Goal: Task Accomplishment & Management: Use online tool/utility

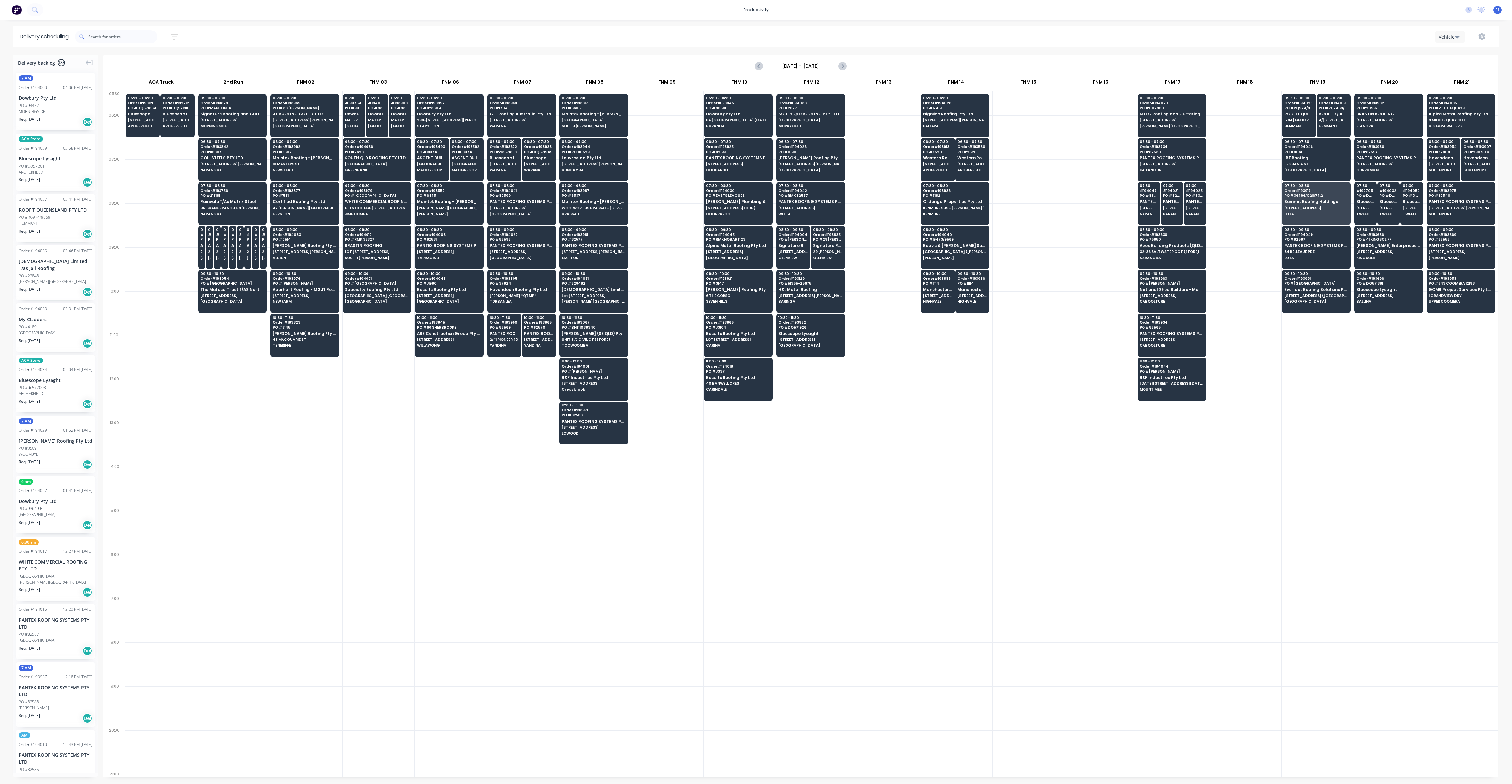
scroll to position [0, 1]
drag, startPoint x: 1462, startPoint y: 423, endPoint x: 1433, endPoint y: 421, distance: 29.1
click at [1460, 424] on div at bounding box center [1462, 445] width 72 height 44
click at [529, 114] on span "CTL Roofing Australia Pty Ltd" at bounding box center [521, 114] width 63 height 4
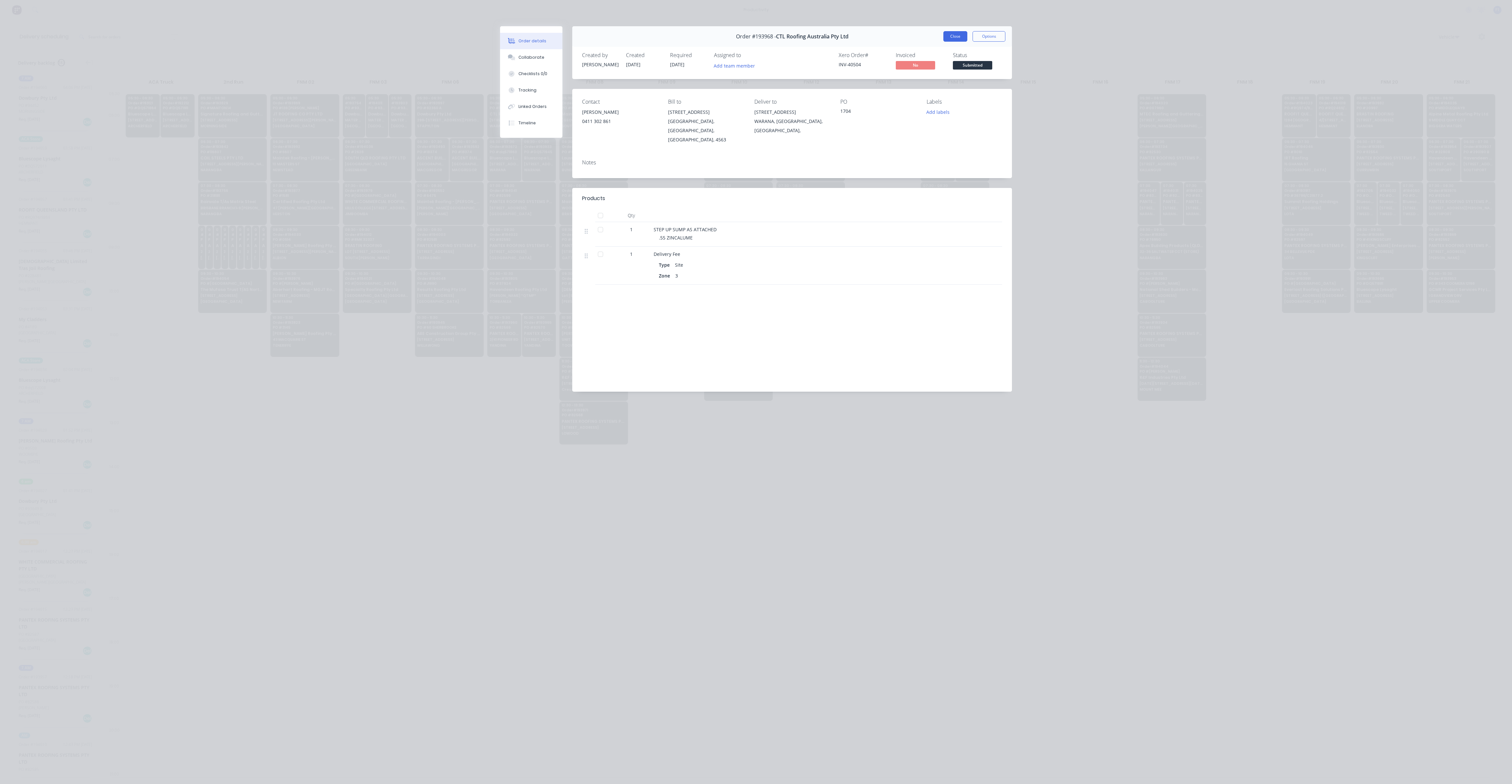
click at [954, 38] on button "Close" at bounding box center [955, 36] width 24 height 11
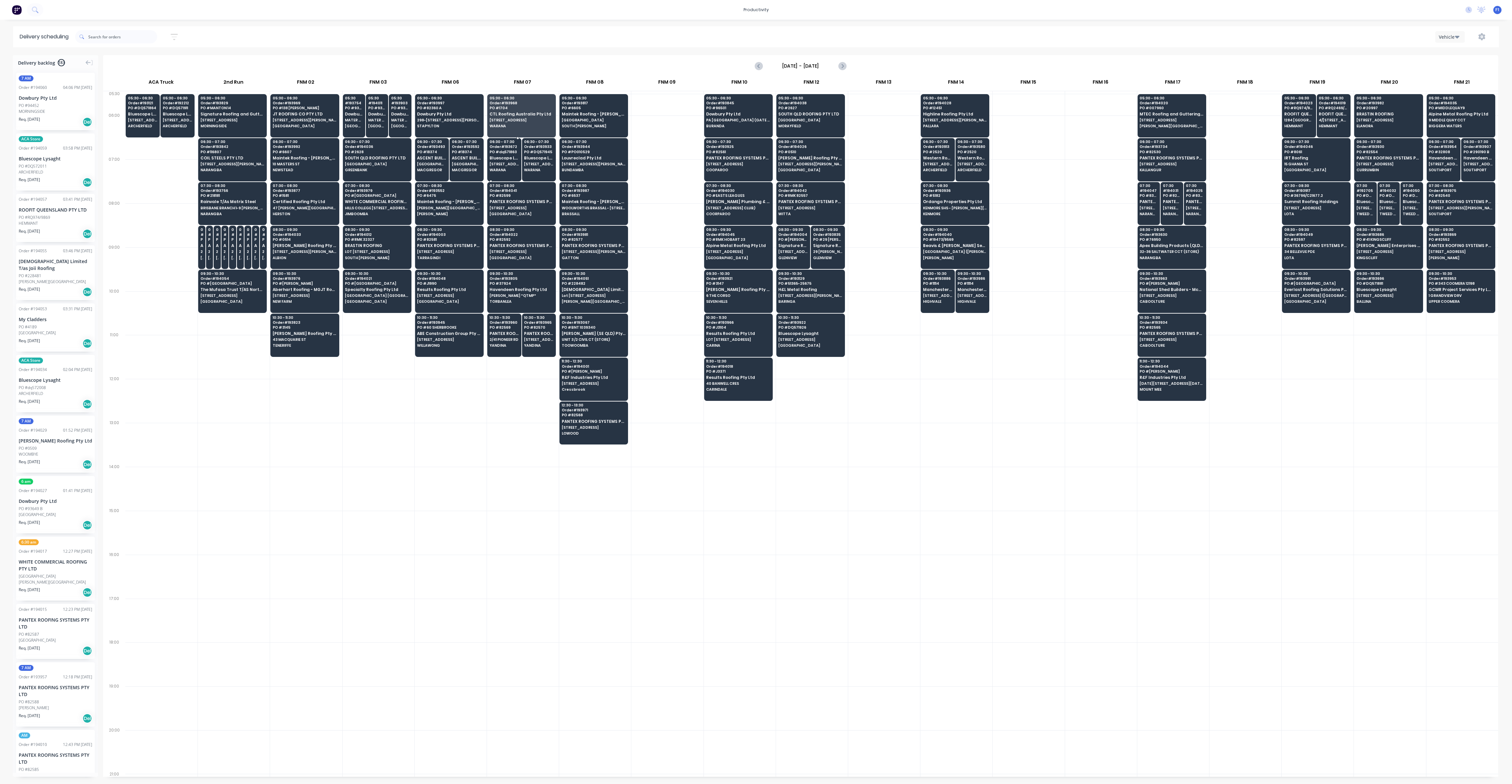
click at [503, 170] on span "WARANA" at bounding box center [504, 170] width 29 height 4
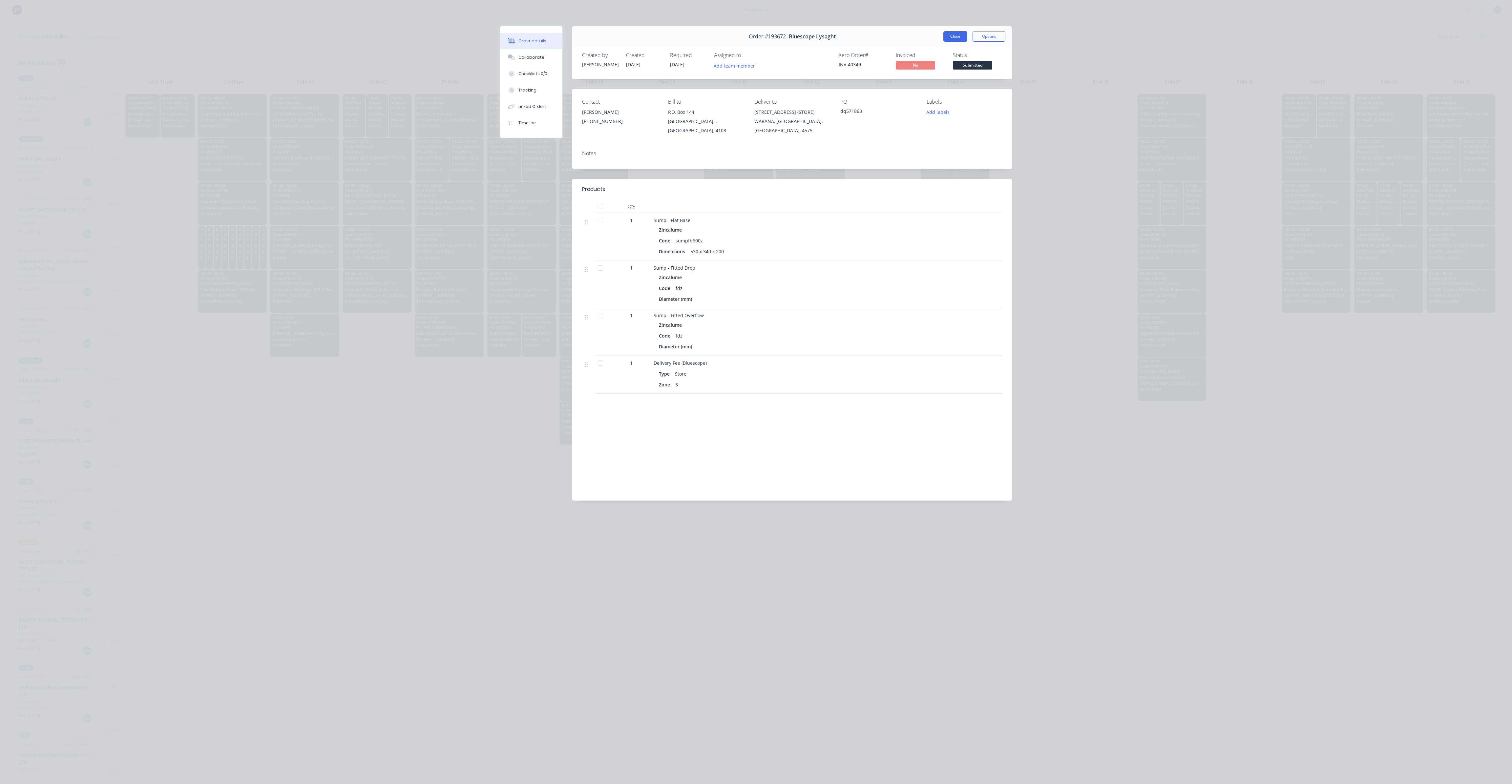
click at [956, 40] on button "Close" at bounding box center [955, 36] width 24 height 11
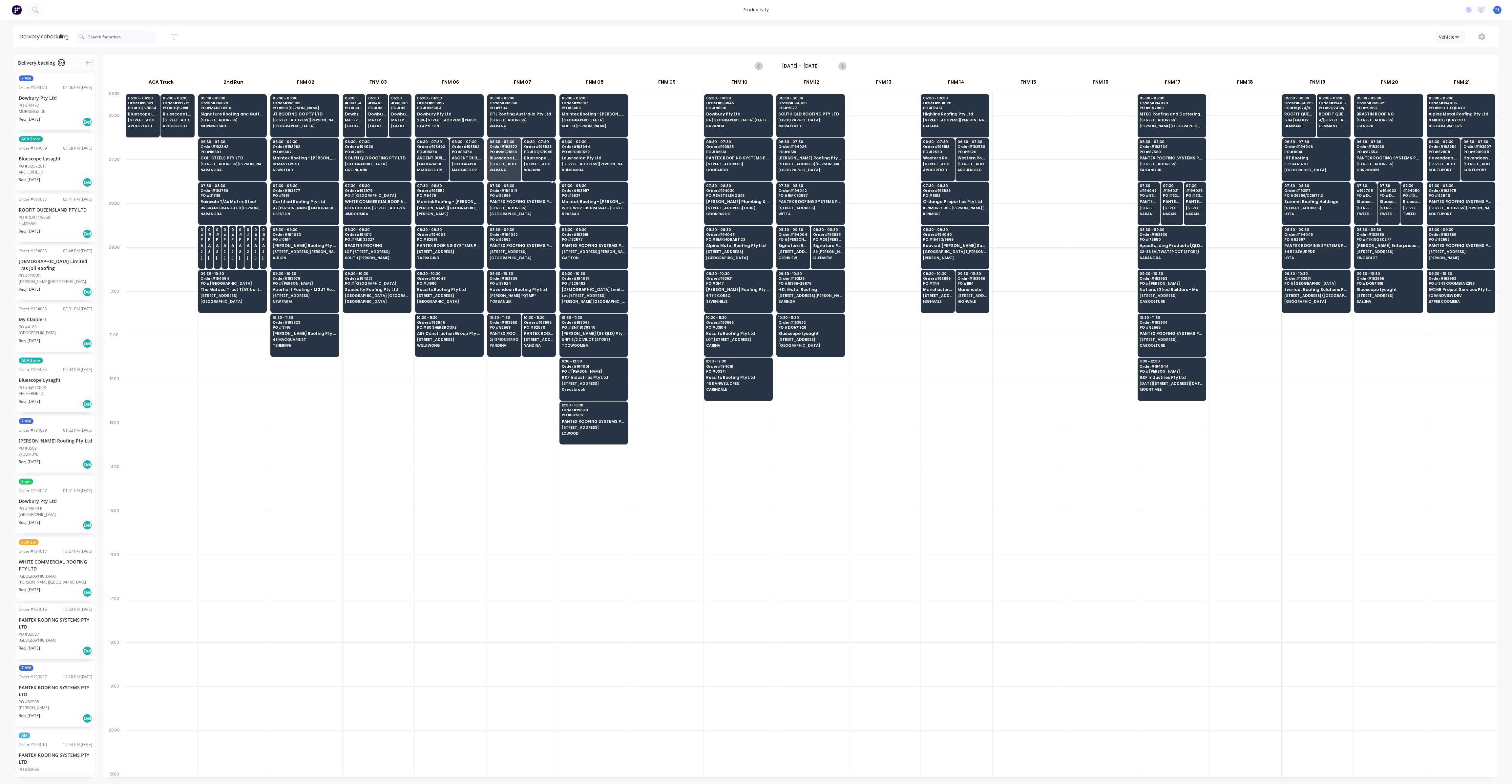
click at [524, 209] on div "07:30 - 08:30 Order # 194041 PO # 82599 PANTEX ROOFING SYSTEMS PTY LTD [STREET_…" at bounding box center [522, 200] width 68 height 37
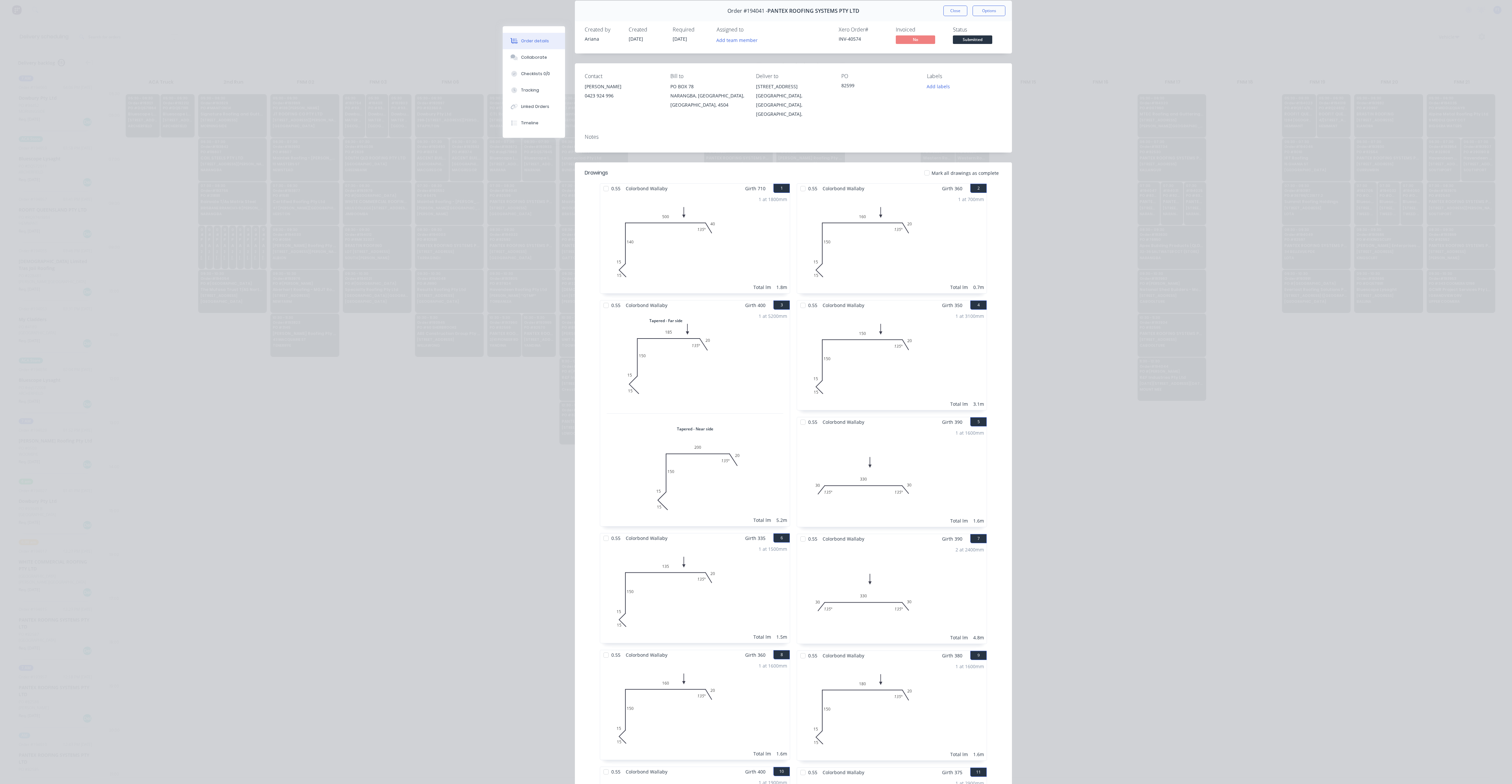
scroll to position [0, 0]
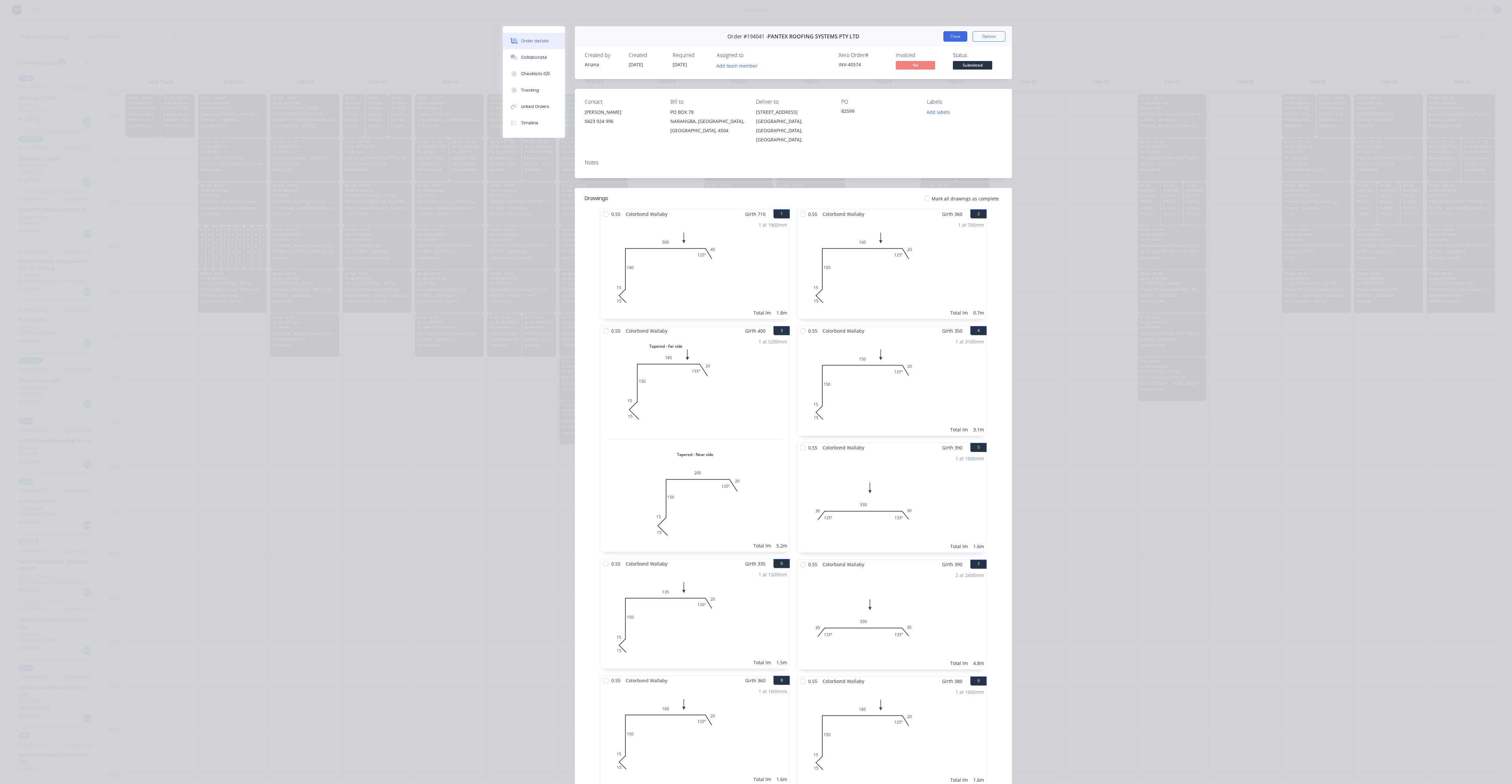
click at [956, 41] on button "Close" at bounding box center [955, 36] width 24 height 11
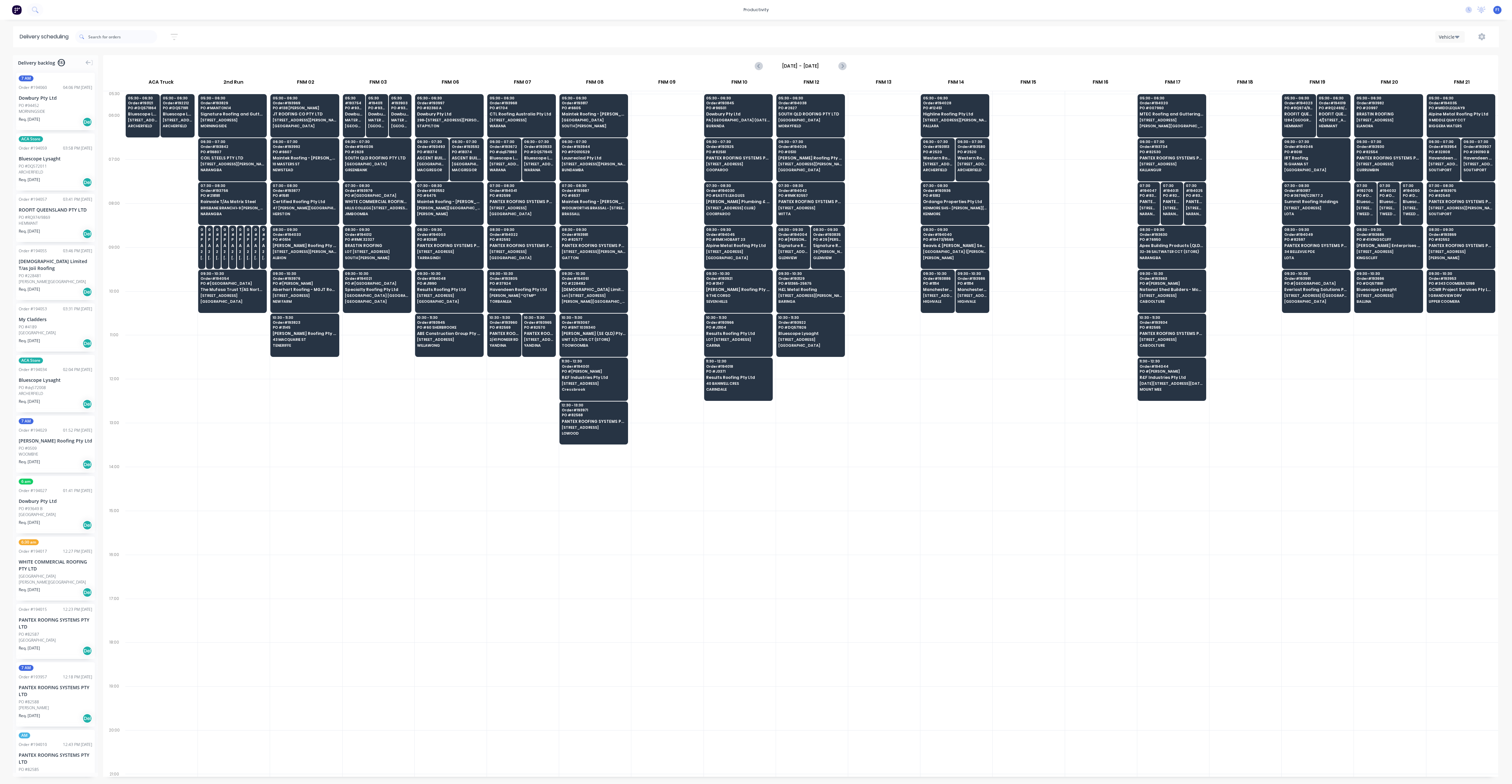
click at [643, 354] on div at bounding box center [667, 357] width 72 height 44
click at [546, 249] on span "[STREET_ADDRESS]" at bounding box center [521, 251] width 63 height 4
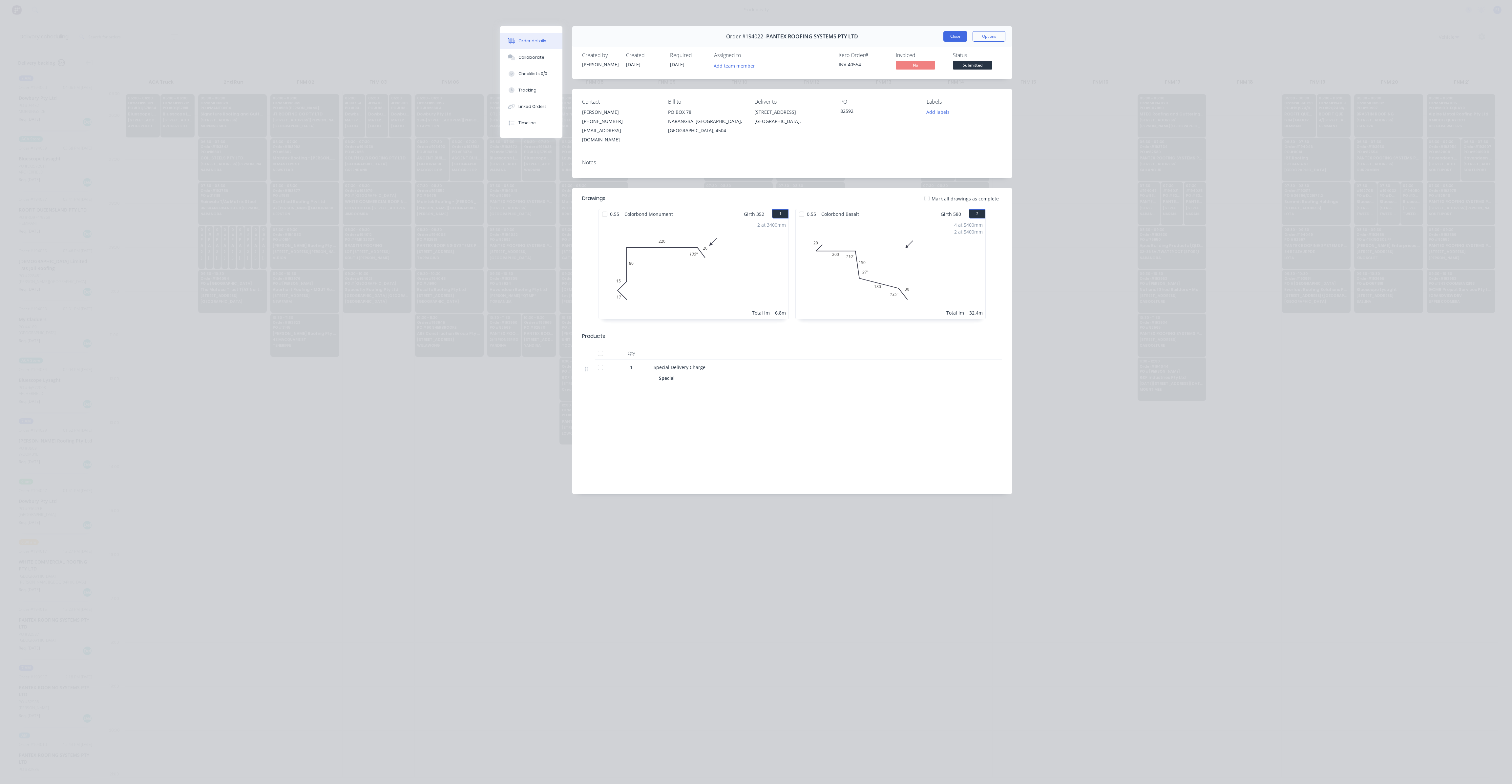
click at [950, 36] on button "Close" at bounding box center [955, 36] width 24 height 11
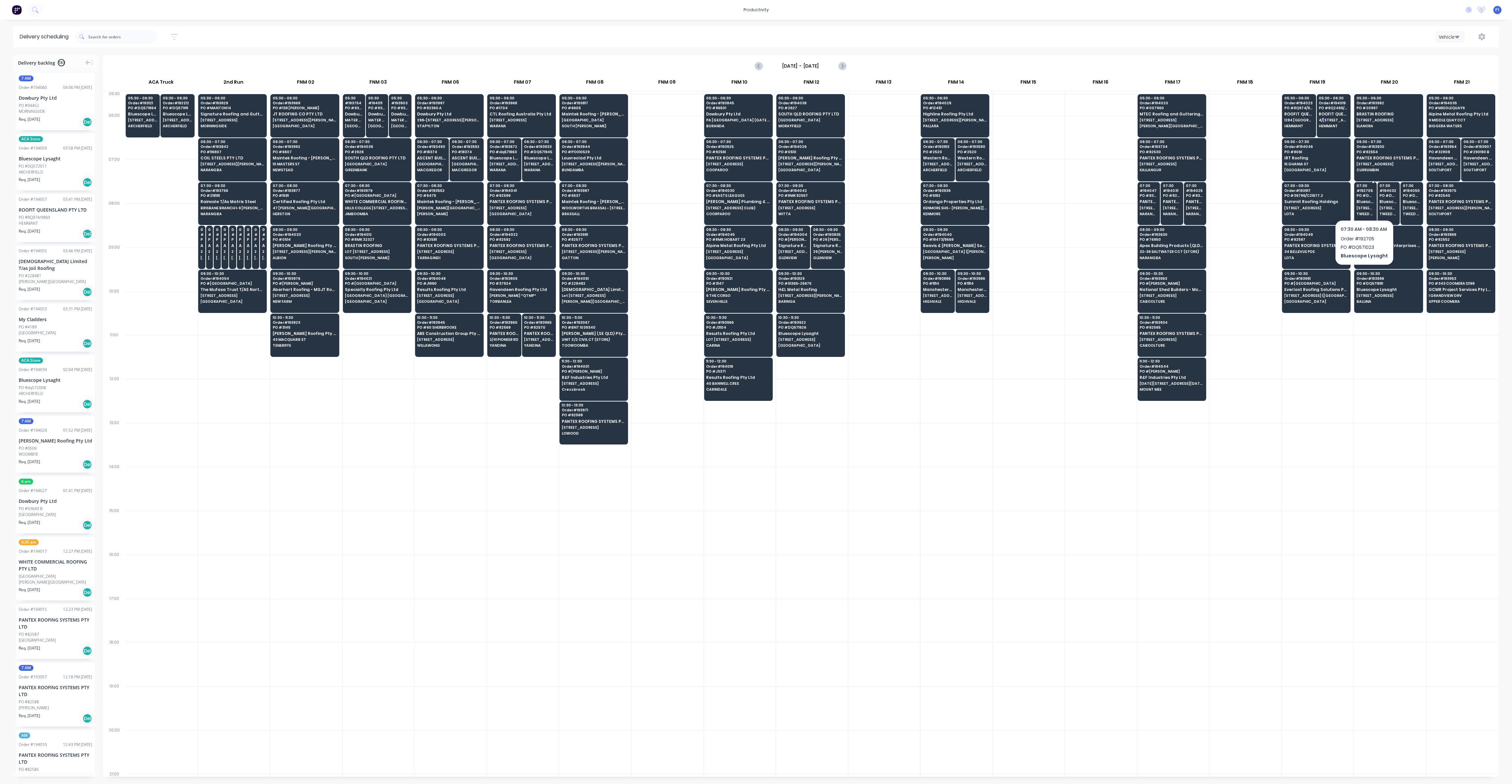
click at [1364, 202] on span "Bluescope Lysaght" at bounding box center [1365, 201] width 18 height 4
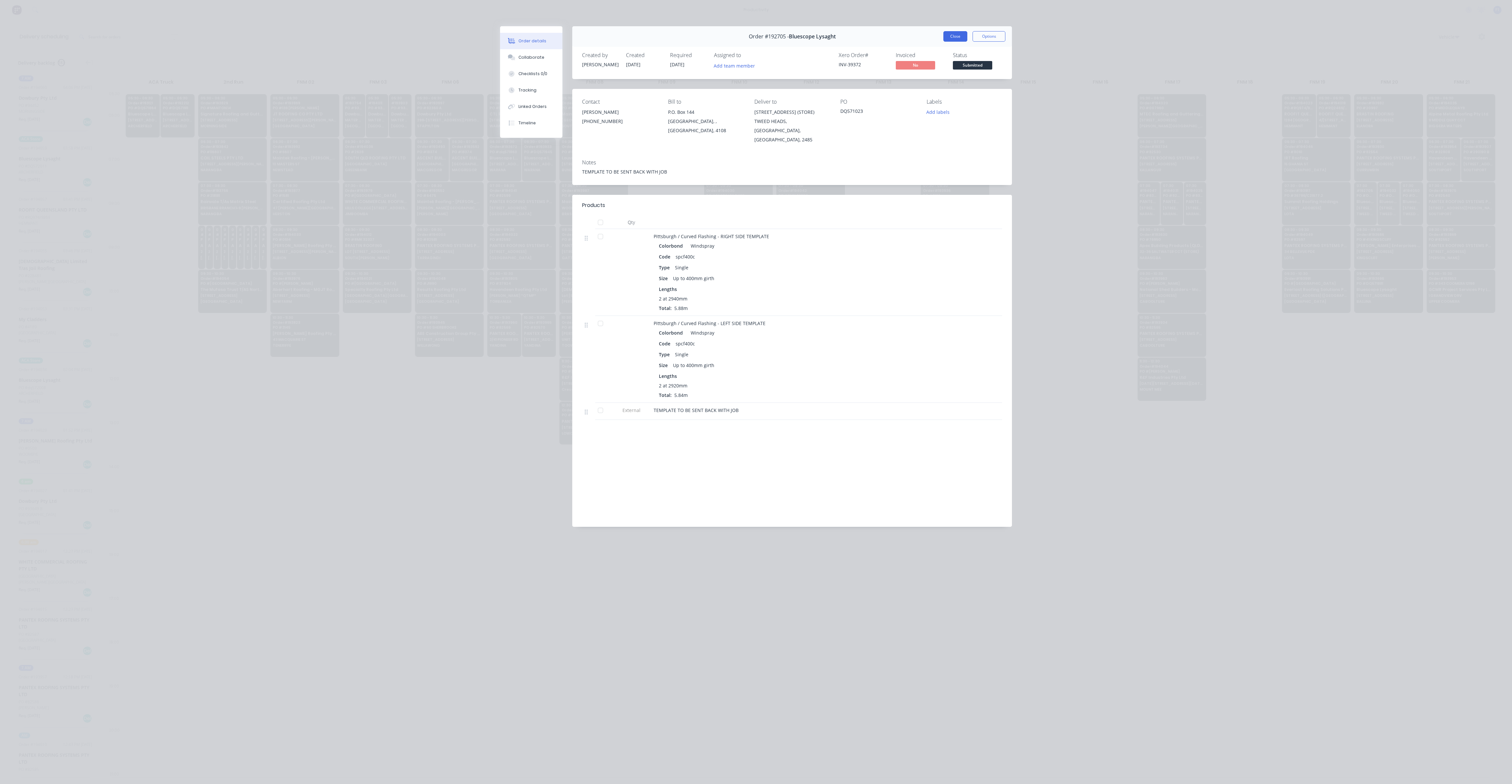
click at [954, 36] on button "Close" at bounding box center [955, 36] width 24 height 11
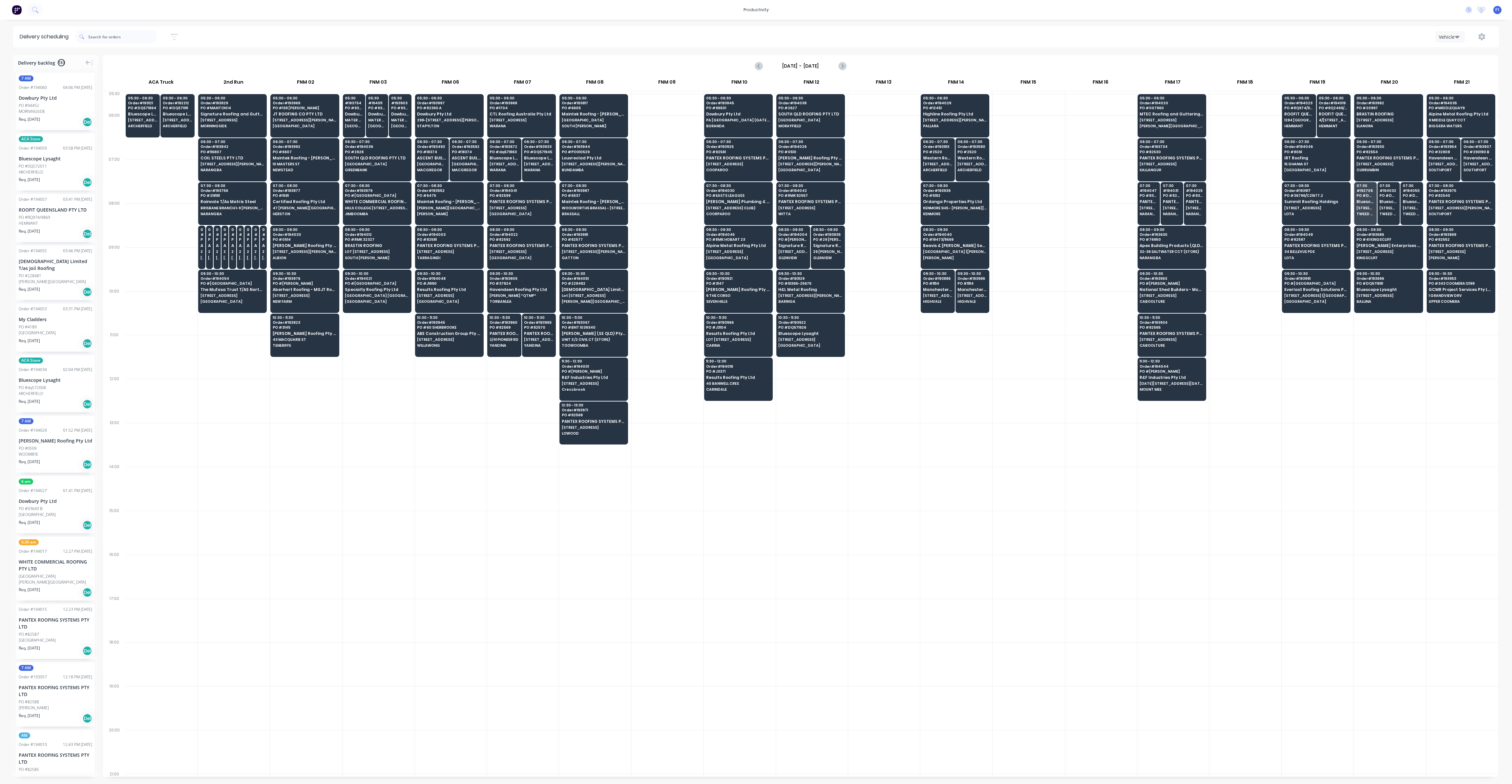
click at [1313, 413] on div at bounding box center [1318, 401] width 72 height 44
click at [1031, 315] on div at bounding box center [1028, 313] width 72 height 44
click at [1481, 35] on icon "button" at bounding box center [1482, 36] width 7 height 7
click at [1470, 52] on div "Run Sheet" at bounding box center [1461, 54] width 50 height 9
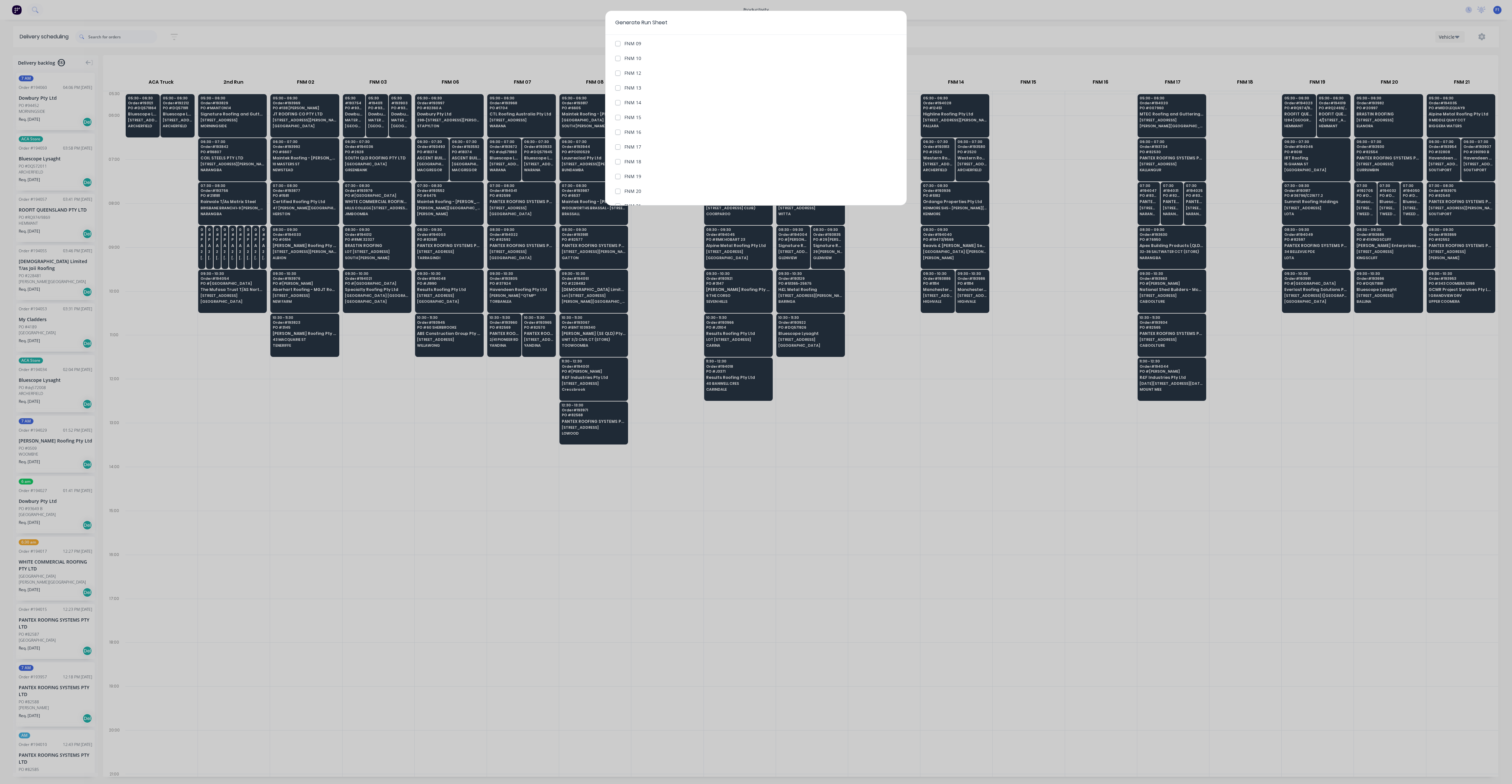
scroll to position [197, 0]
click at [625, 176] on label "FNM 20" at bounding box center [633, 177] width 17 height 7
click at [617, 176] on 20 "FNM 20" at bounding box center [617, 177] width 5 height 6
checkbox 20 "true"
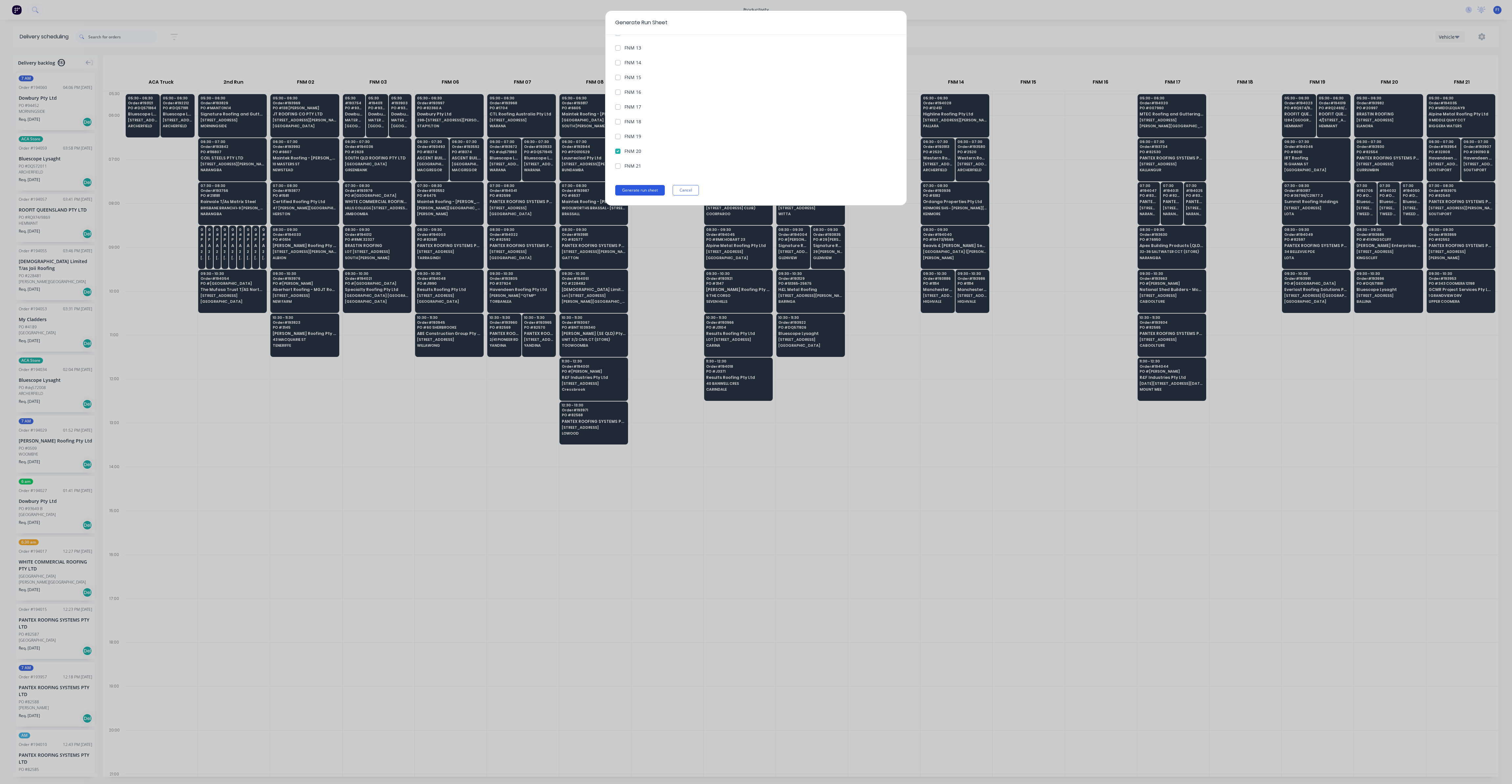
click at [649, 191] on button "Generate run sheet" at bounding box center [640, 190] width 49 height 11
click at [647, 190] on button "Generate run sheet" at bounding box center [640, 190] width 49 height 11
click at [847, 524] on div "Generate Run Sheet Date of Run [DATE] Vehicles to include All Vehicles ACA Truc…" at bounding box center [756, 392] width 1512 height 784
click at [347, 545] on div "Generate Run Sheet Date of Run [DATE] Vehicles to include All Vehicles ACA Truc…" at bounding box center [756, 392] width 1512 height 784
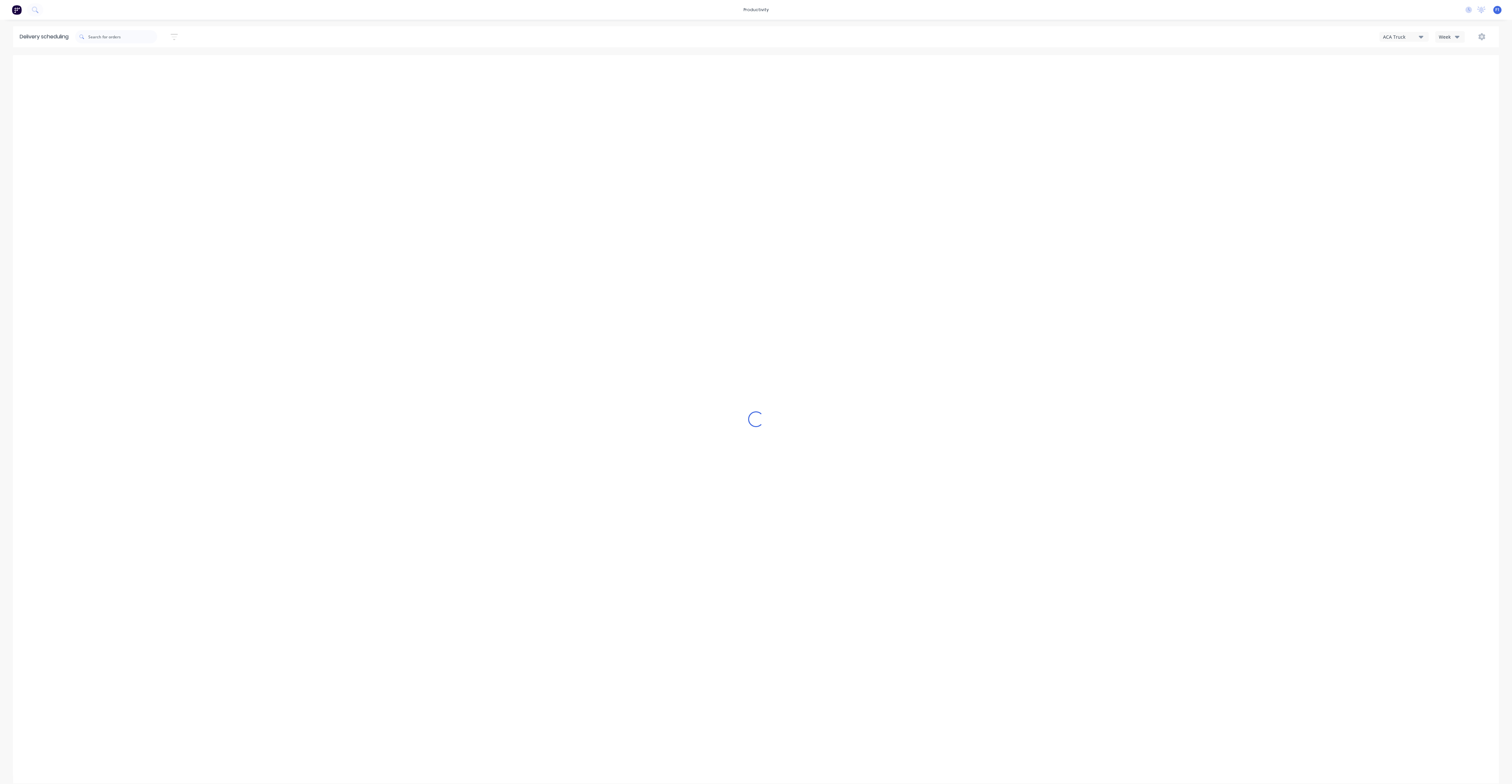
click at [1457, 35] on icon "button" at bounding box center [1457, 36] width 5 height 7
click at [1450, 70] on div "Vehicle" at bounding box center [1468, 67] width 65 height 13
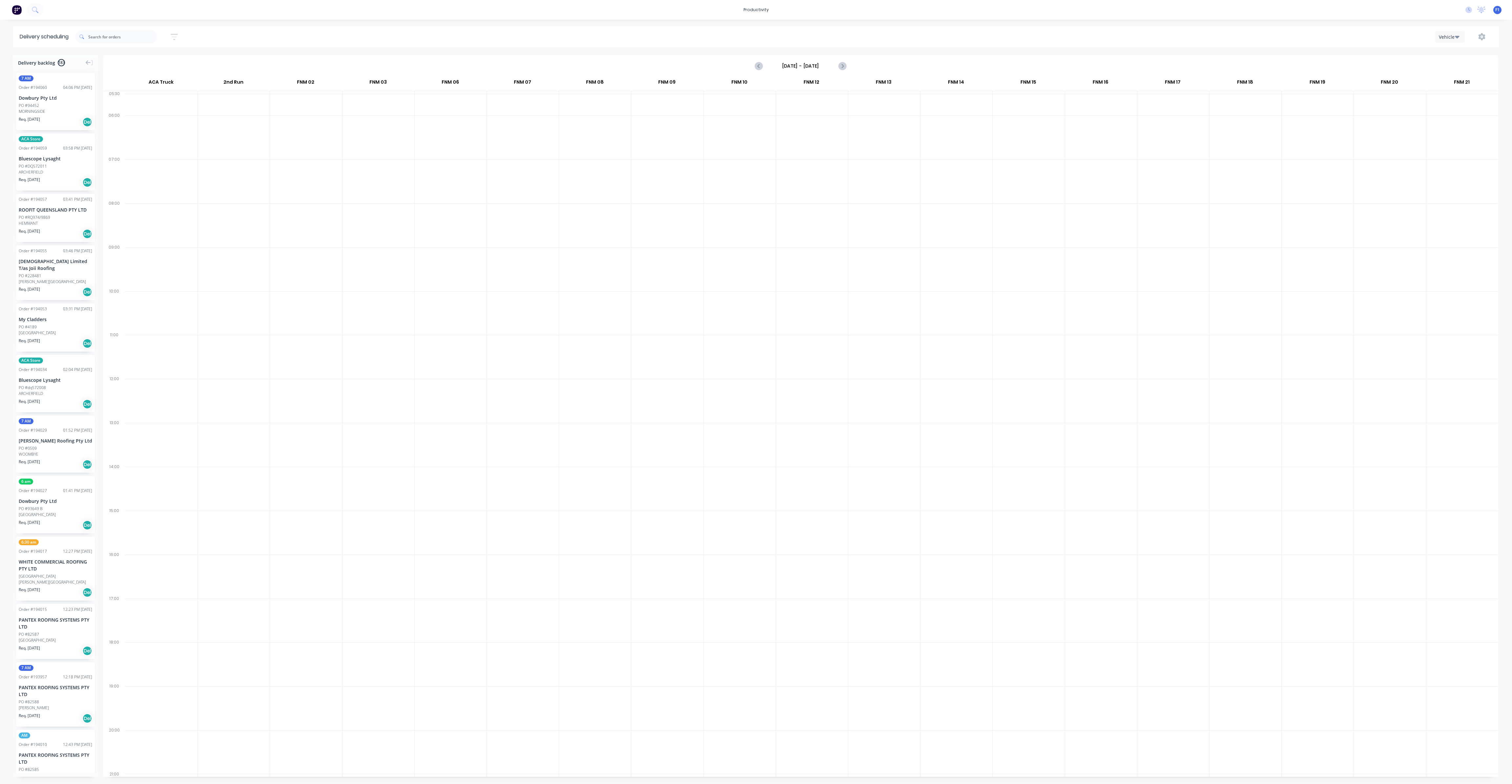
click at [832, 66] on input "Sunday - 21/09/25" at bounding box center [801, 66] width 65 height 10
click at [792, 148] on div "29" at bounding box center [790, 150] width 10 height 10
type input "[DATE] - [DATE]"
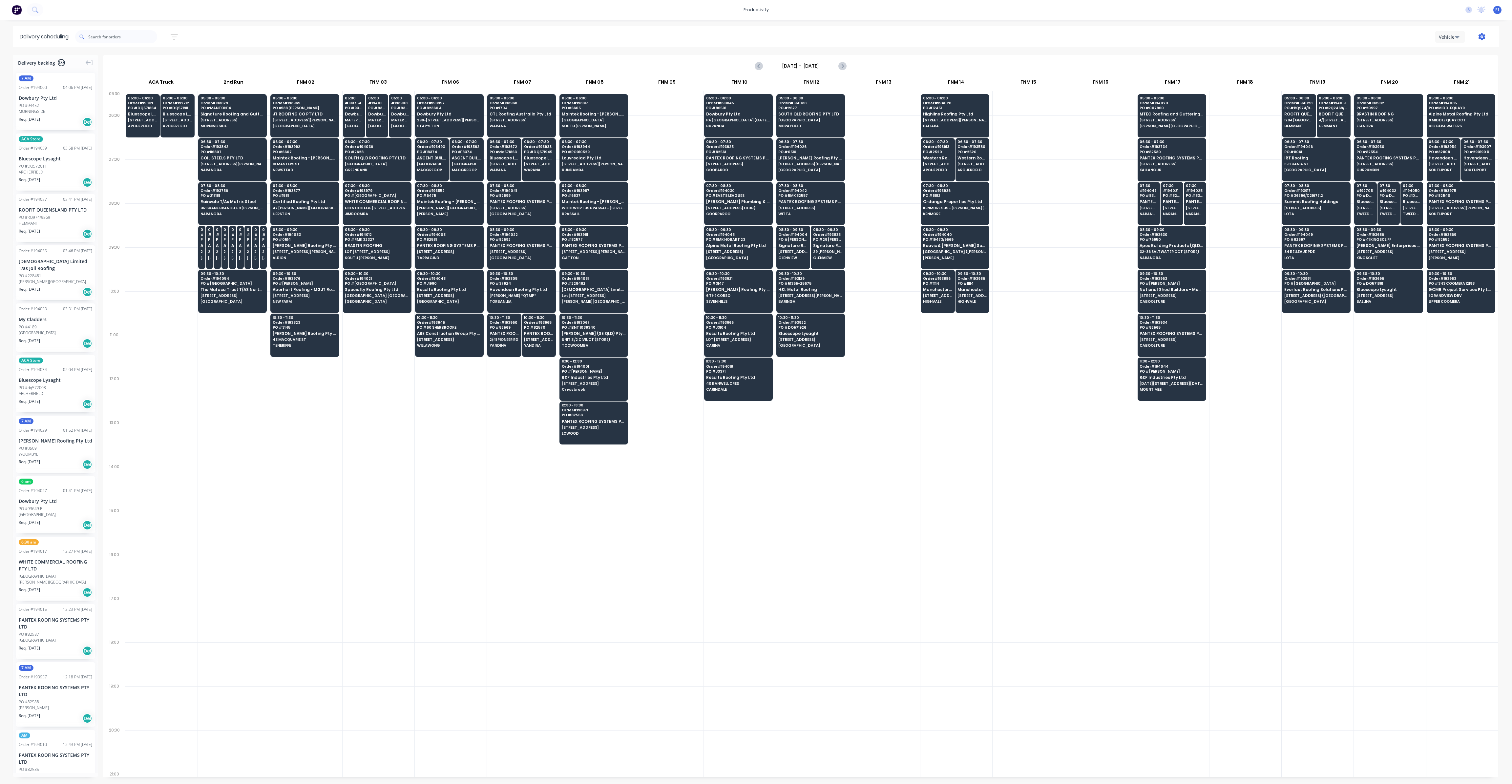
click at [1482, 38] on icon "button" at bounding box center [1482, 36] width 7 height 7
click at [1454, 58] on div "Run Sheet" at bounding box center [1461, 54] width 50 height 9
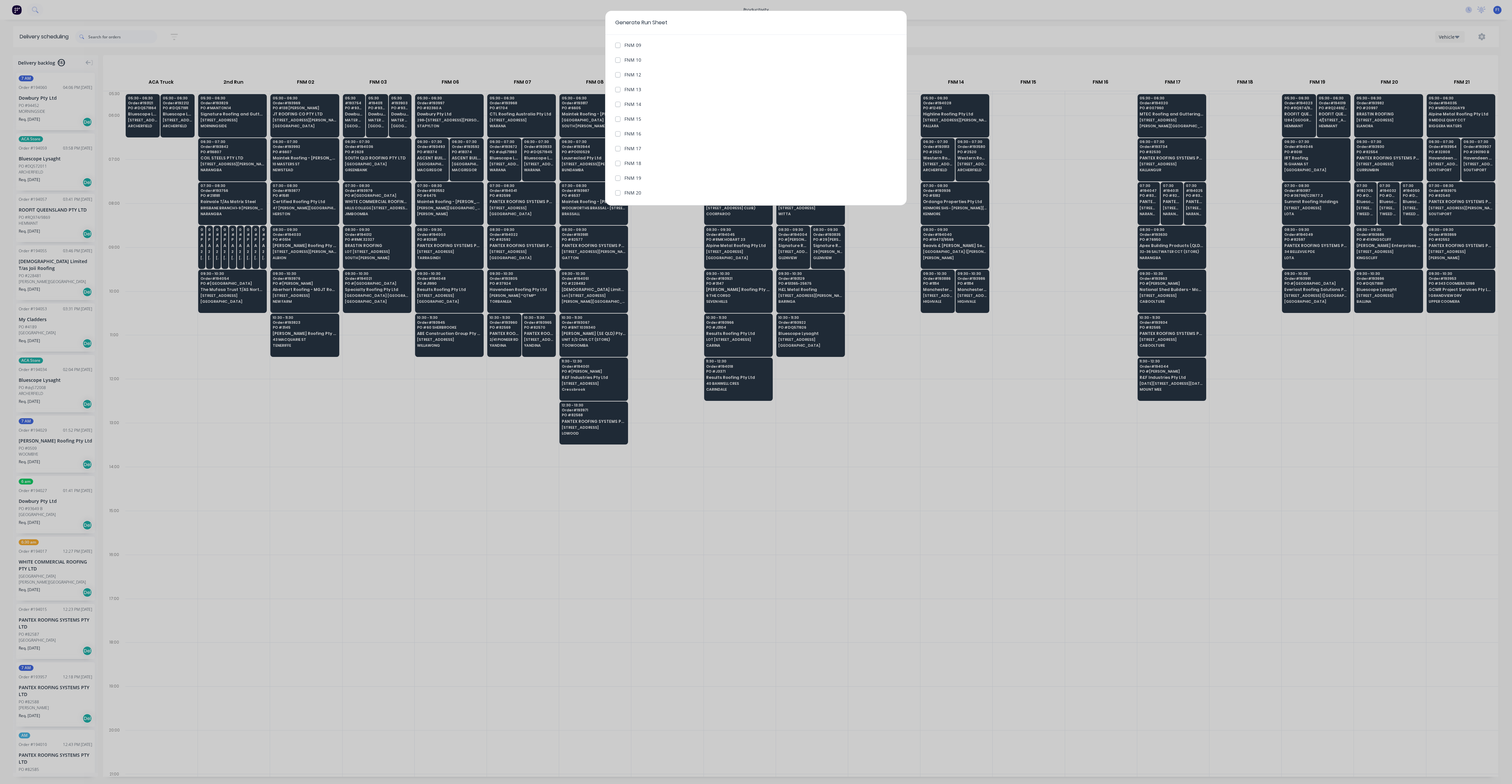
scroll to position [223, 0]
click at [637, 149] on label "FNM 20" at bounding box center [633, 151] width 17 height 7
click at [620, 149] on 20 "FNM 20" at bounding box center [617, 151] width 5 height 6
checkbox 20 "true"
click at [641, 191] on button "Generate run sheet" at bounding box center [640, 190] width 49 height 11
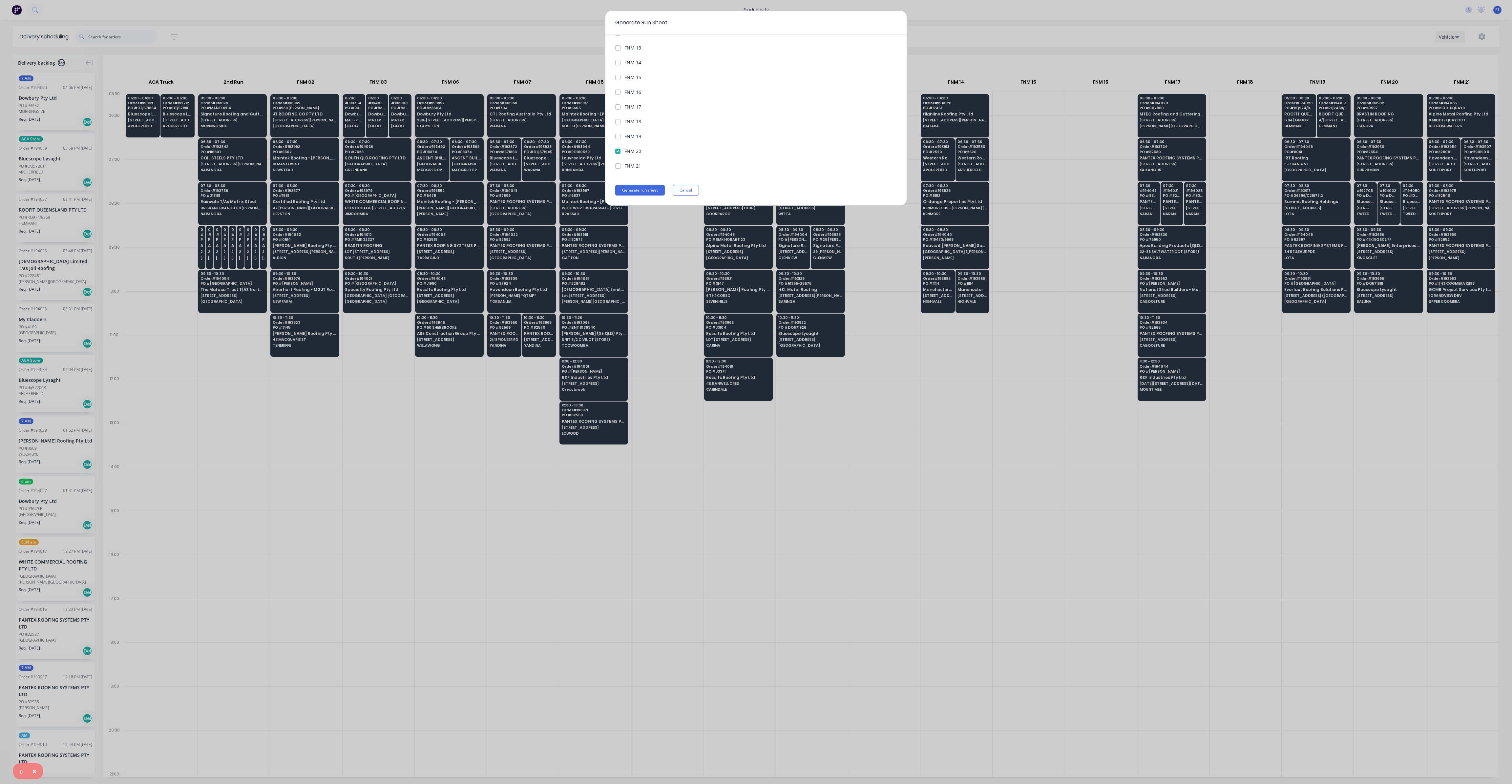
drag, startPoint x: 963, startPoint y: 459, endPoint x: 956, endPoint y: 465, distance: 9.2
click at [960, 461] on div "Generate Run Sheet Date of Run [DATE] Vehicles to include All Vehicles ACA Truc…" at bounding box center [756, 392] width 1512 height 784
click at [924, 363] on div "Generate Run Sheet Date of Run [DATE] Vehicles to include All Vehicles ACA Truc…" at bounding box center [756, 392] width 1512 height 784
drag, startPoint x: 922, startPoint y: 364, endPoint x: 917, endPoint y: 364, distance: 5.0
click at [920, 364] on div "Generate Run Sheet Date of Run [DATE] Vehicles to include All Vehicles ACA Truc…" at bounding box center [756, 392] width 1512 height 784
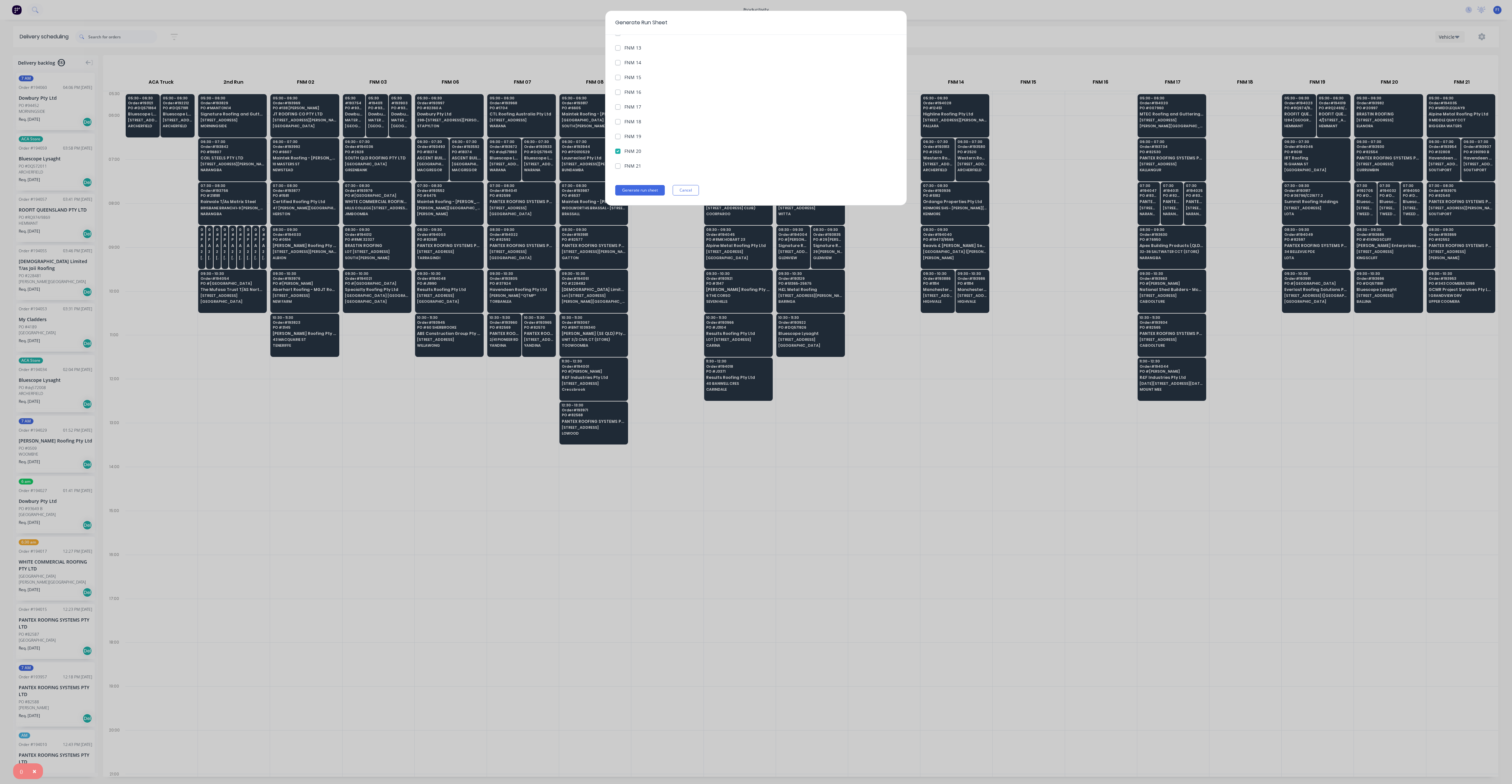
drag, startPoint x: 917, startPoint y: 364, endPoint x: 786, endPoint y: 265, distance: 164.2
click at [910, 364] on div "Generate Run Sheet Date of Run [DATE] Vehicles to include All Vehicles ACA Truc…" at bounding box center [756, 392] width 1512 height 784
click at [686, 191] on button "Cancel" at bounding box center [686, 190] width 26 height 11
